Goal: Transaction & Acquisition: Purchase product/service

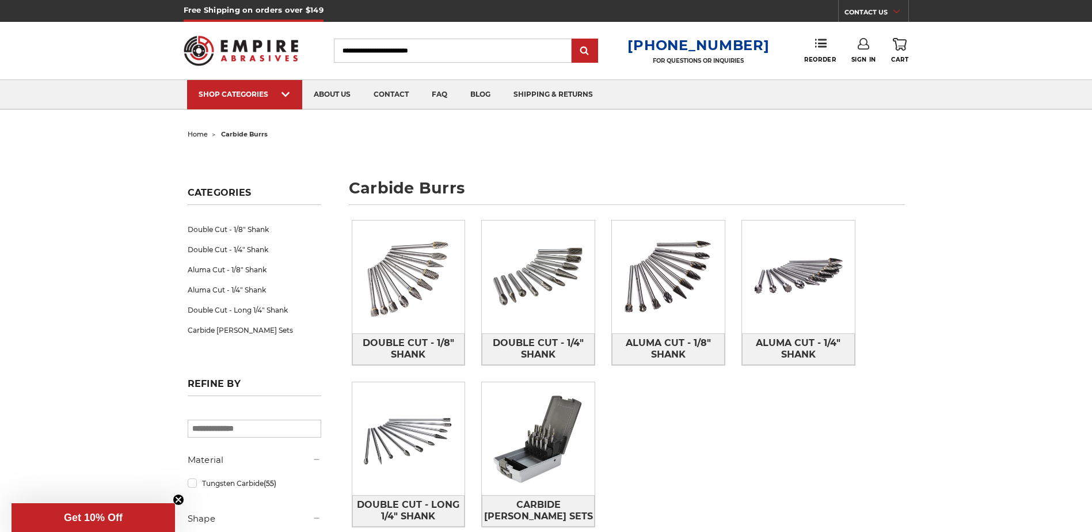
scroll to position [58, 0]
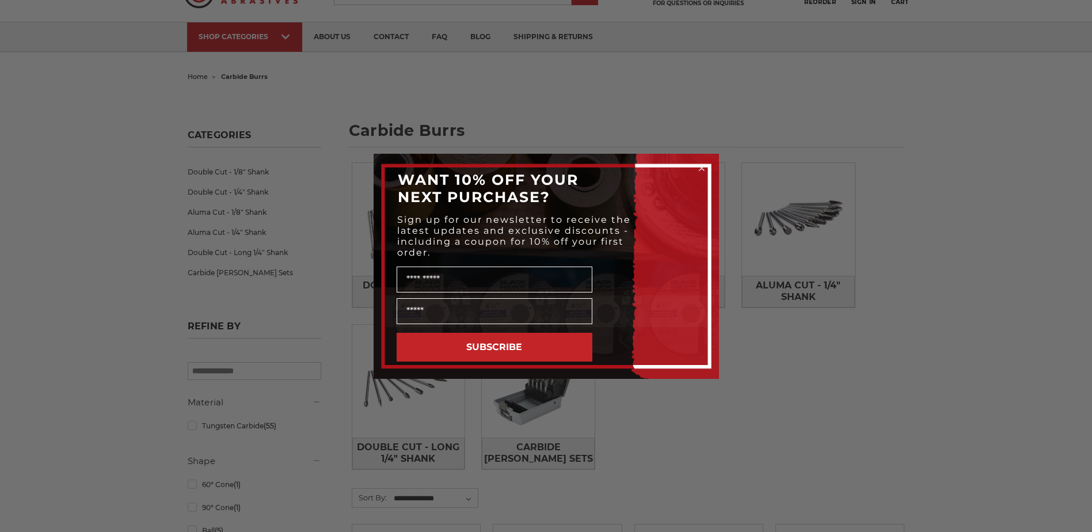
click at [702, 168] on icon "Close dialog" at bounding box center [701, 168] width 5 height 5
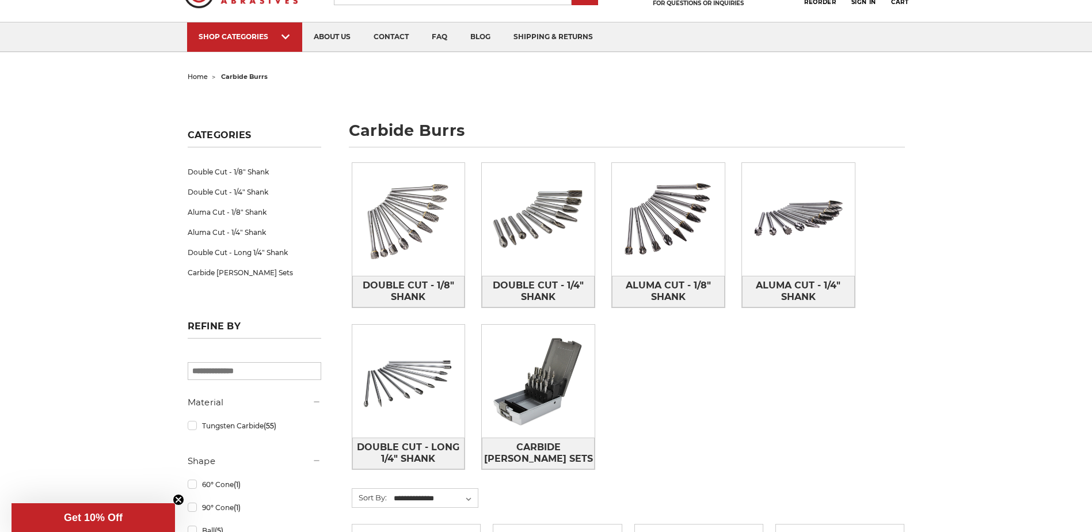
click at [788, 440] on div "Double Cut - 1/8" Shank Double Cut - 1/4" Shank Aluma Cut - 1/8" Shank Aluma Cu…" at bounding box center [628, 325] width 569 height 342
click at [563, 453] on span "Carbide [PERSON_NAME] Sets" at bounding box center [538, 452] width 112 height 31
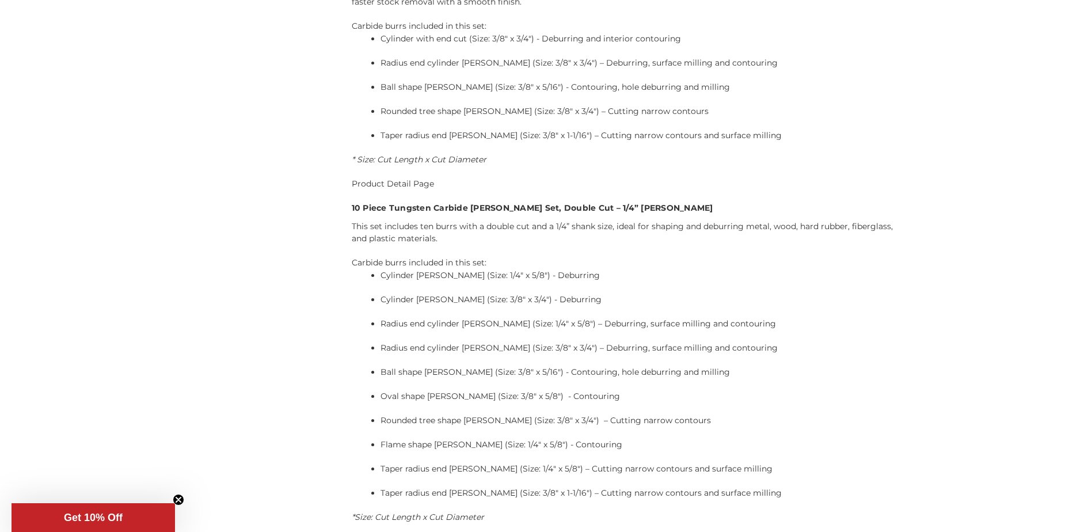
scroll to position [1899, 0]
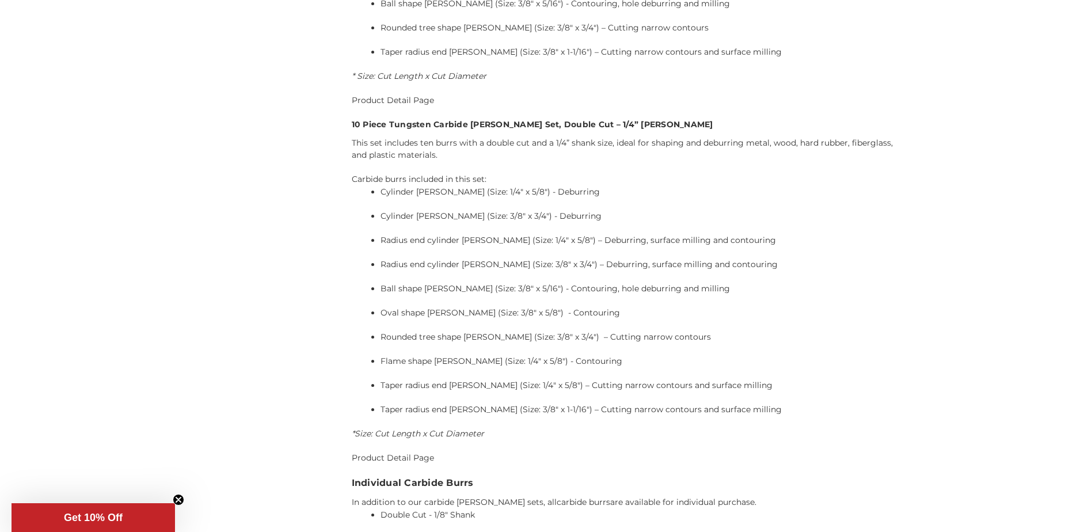
drag, startPoint x: 942, startPoint y: 333, endPoint x: 917, endPoint y: 354, distance: 33.1
click at [418, 452] on link "Product Detail Page" at bounding box center [393, 457] width 82 height 10
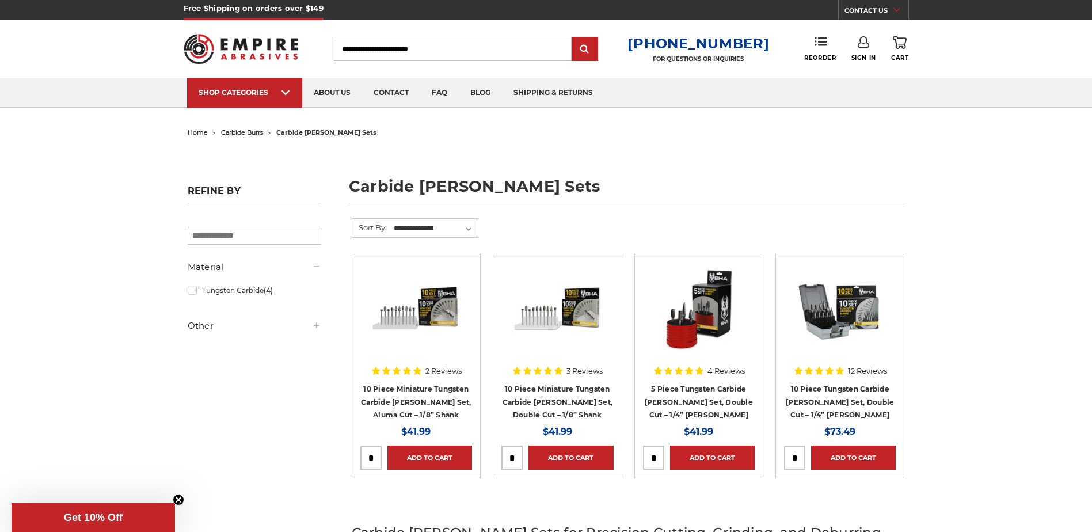
scroll to position [0, 0]
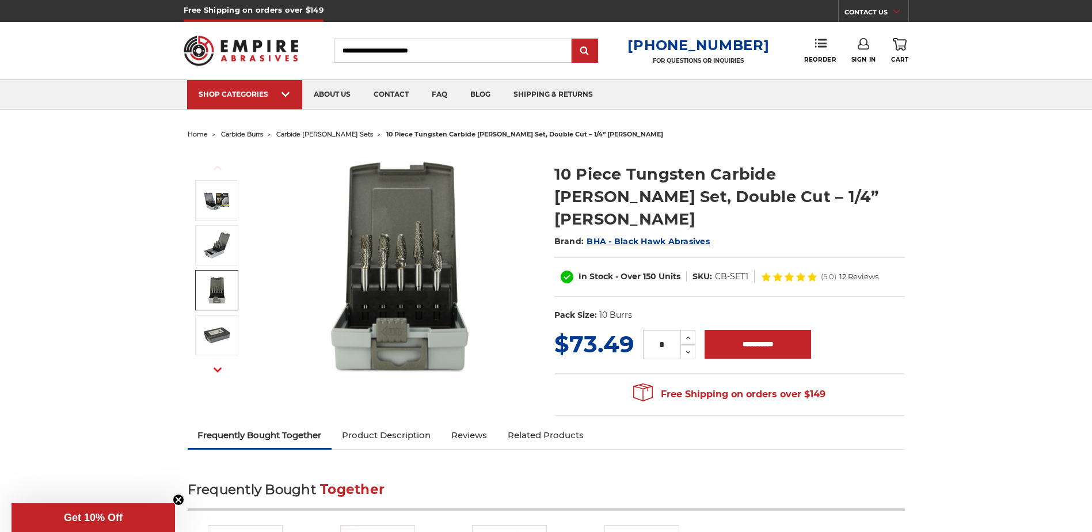
click at [212, 287] on img at bounding box center [217, 290] width 29 height 29
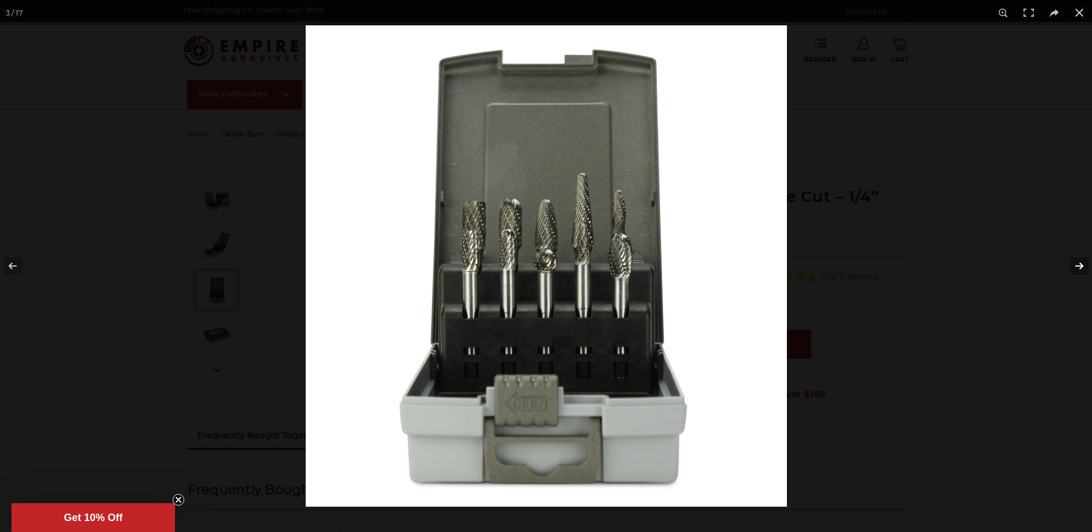
click at [1084, 266] on button at bounding box center [1071, 266] width 40 height 58
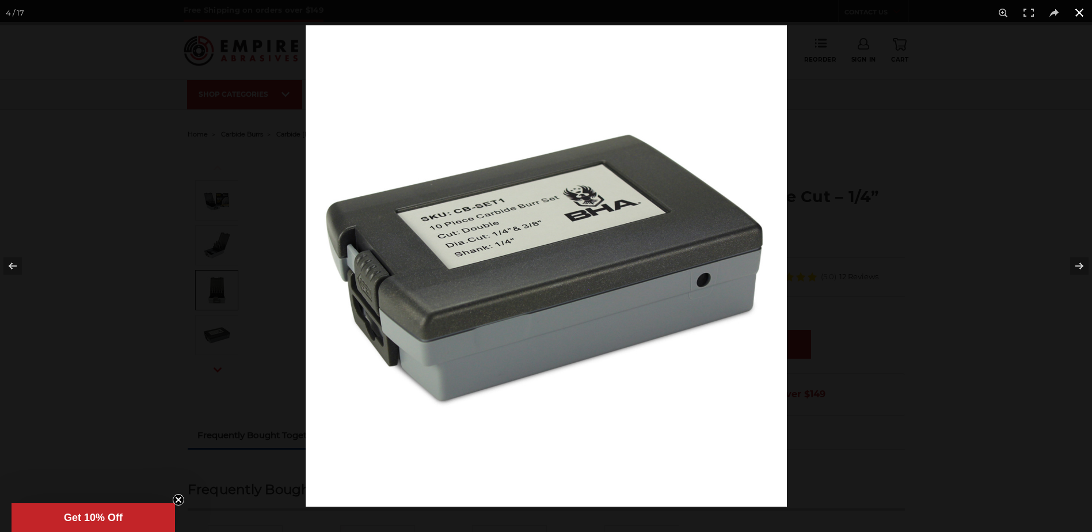
click at [1078, 15] on button at bounding box center [1078, 12] width 25 height 25
